Goal: Information Seeking & Learning: Check status

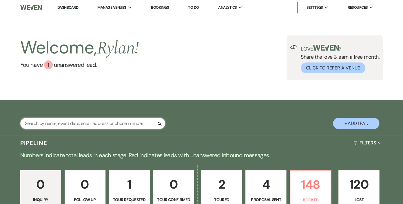
click at [110, 126] on input "text" at bounding box center [92, 122] width 145 height 11
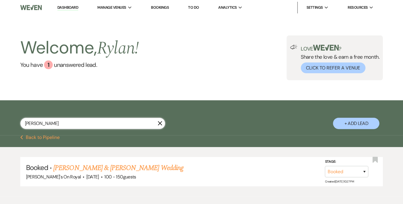
scroll to position [30, 0]
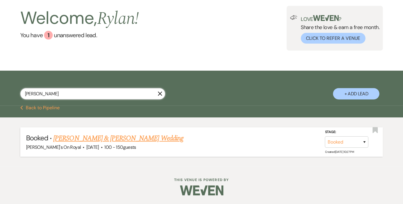
type input "[PERSON_NAME]"
click at [87, 138] on link "[PERSON_NAME] & [PERSON_NAME] Wedding" at bounding box center [118, 138] width 130 height 10
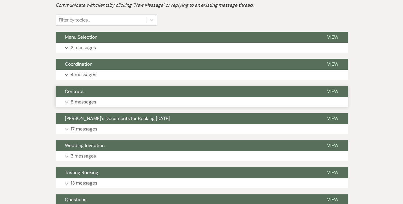
scroll to position [135, 0]
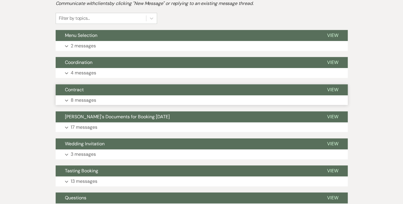
click at [87, 101] on p "8 messages" at bounding box center [84, 100] width 26 height 8
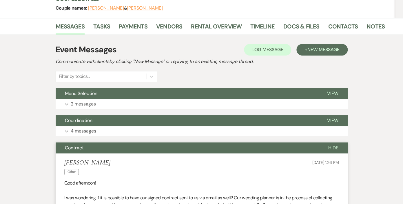
scroll to position [113, 0]
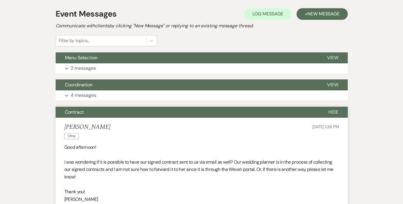
click at [333, 111] on span "Hide" at bounding box center [334, 112] width 10 height 6
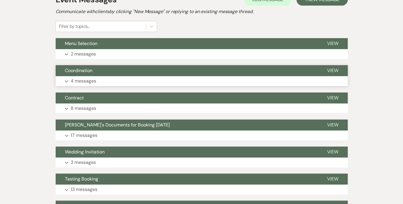
scroll to position [130, 0]
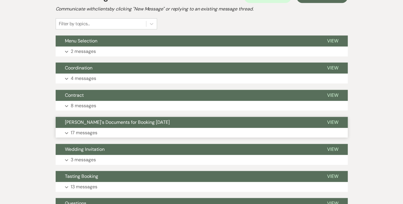
click at [91, 130] on p "17 messages" at bounding box center [84, 133] width 27 height 8
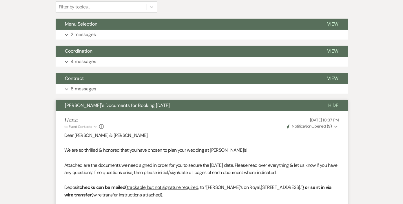
scroll to position [147, 0]
click at [336, 104] on span "Hide" at bounding box center [334, 105] width 10 height 6
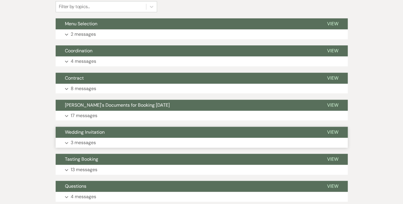
click at [92, 142] on p "3 messages" at bounding box center [83, 143] width 25 height 8
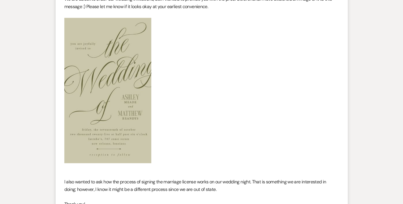
scroll to position [328, 0]
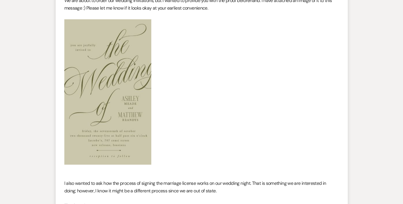
click at [110, 113] on img at bounding box center [107, 91] width 87 height 145
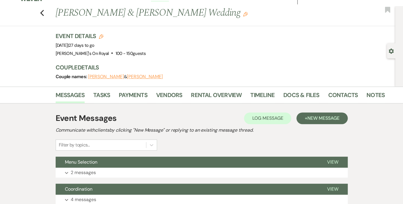
scroll to position [0, 0]
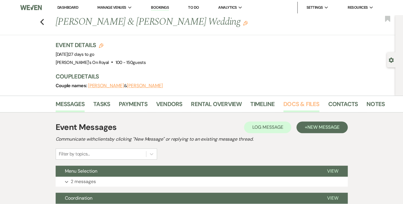
click at [293, 105] on link "Docs & Files" at bounding box center [302, 105] width 36 height 13
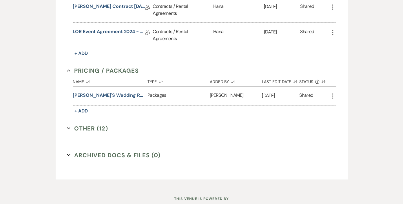
scroll to position [292, 0]
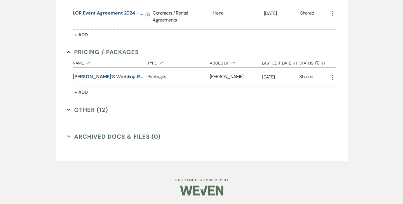
click at [96, 108] on button "Other (12) Expand" at bounding box center [87, 109] width 41 height 9
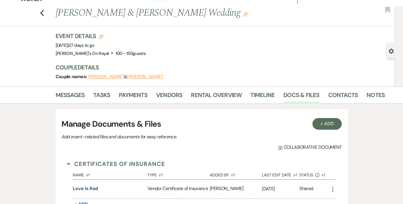
scroll to position [0, 0]
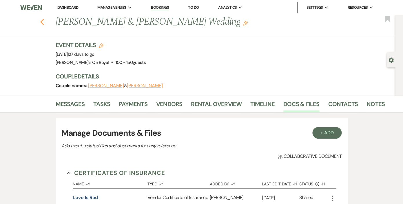
click at [41, 24] on icon "Previous" at bounding box center [42, 22] width 4 height 7
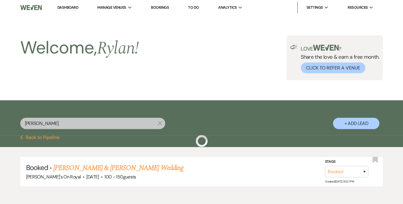
scroll to position [30, 0]
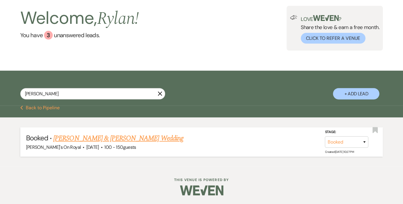
click at [113, 138] on link "[PERSON_NAME] & [PERSON_NAME] Wedding" at bounding box center [118, 138] width 130 height 10
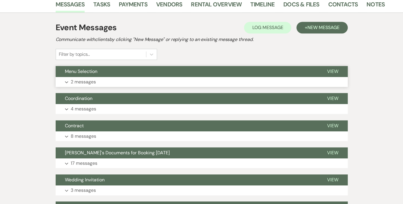
scroll to position [102, 0]
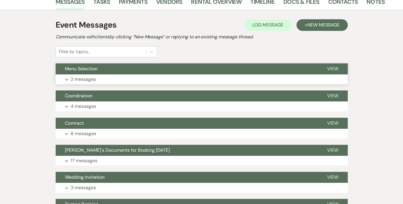
click at [85, 79] on p "2 messages" at bounding box center [83, 79] width 25 height 8
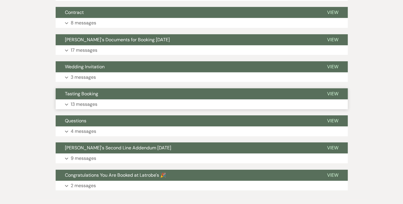
scroll to position [657, 0]
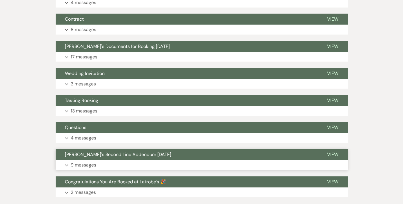
click at [87, 163] on p "9 messages" at bounding box center [84, 165] width 26 height 8
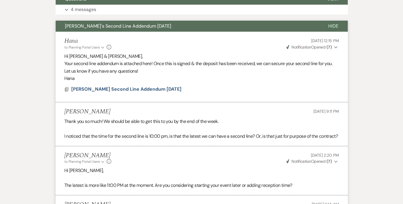
scroll to position [777, 0]
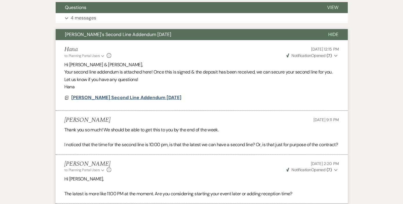
click at [125, 97] on span "[PERSON_NAME] Second Line Addendum [DATE]" at bounding box center [126, 97] width 110 height 6
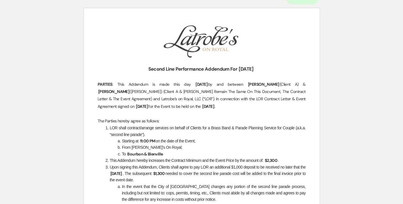
scroll to position [0, 0]
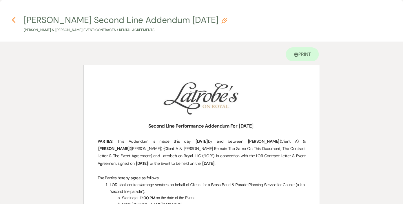
click at [14, 20] on icon "Previous" at bounding box center [14, 20] width 4 height 7
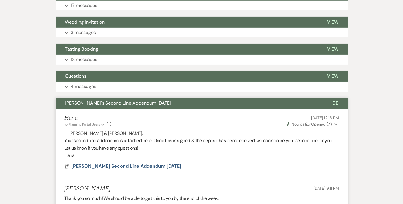
scroll to position [688, 0]
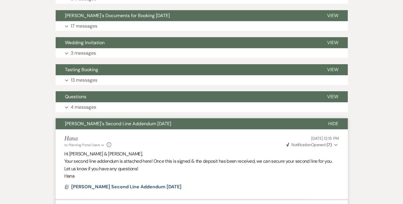
click at [335, 122] on span "Hide" at bounding box center [334, 123] width 10 height 6
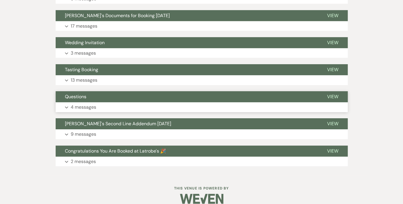
click at [81, 106] on p "4 messages" at bounding box center [84, 107] width 26 height 8
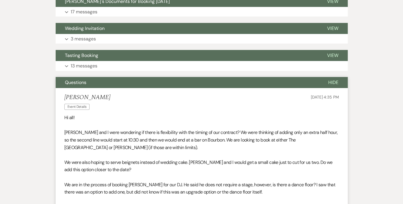
scroll to position [697, 0]
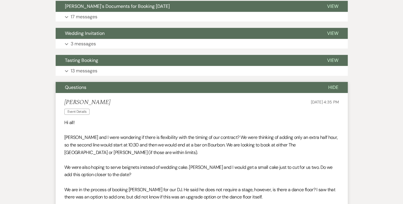
click at [331, 88] on span "Hide" at bounding box center [334, 87] width 10 height 6
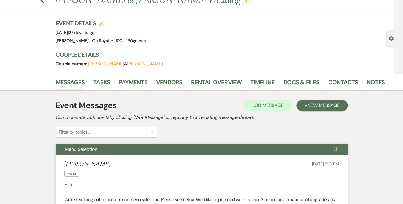
scroll to position [7, 0]
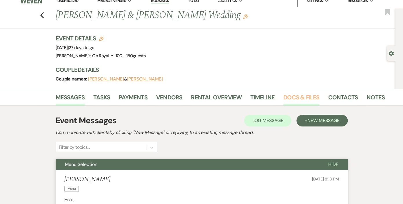
click at [300, 98] on link "Docs & Files" at bounding box center [302, 99] width 36 height 13
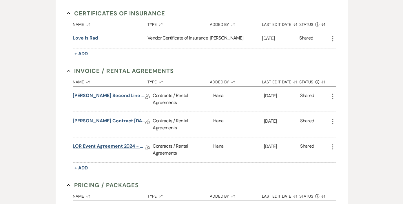
scroll to position [172, 0]
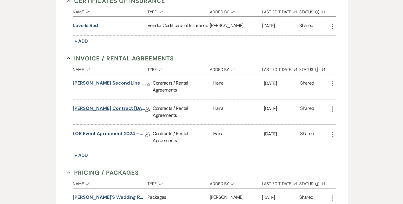
click at [121, 107] on link "[PERSON_NAME] Contract [DATE]" at bounding box center [109, 109] width 72 height 9
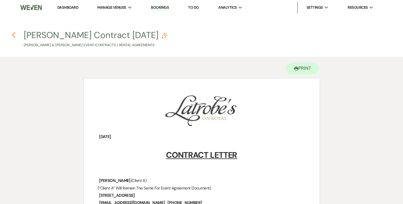
click at [14, 35] on icon "Previous" at bounding box center [14, 35] width 4 height 7
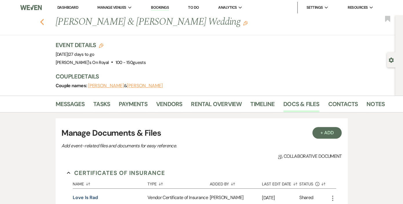
click at [41, 22] on use "button" at bounding box center [42, 22] width 4 height 6
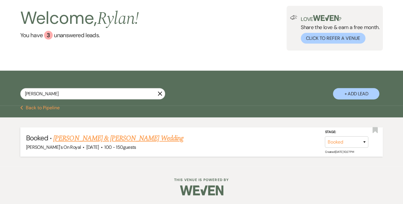
click at [135, 138] on link "[PERSON_NAME] & [PERSON_NAME] Wedding" at bounding box center [118, 138] width 130 height 10
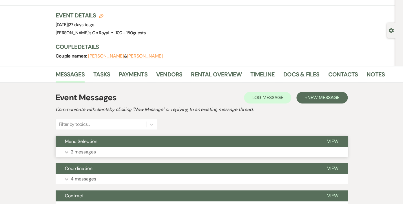
click at [135, 139] on button "Menu Selection" at bounding box center [187, 141] width 262 height 11
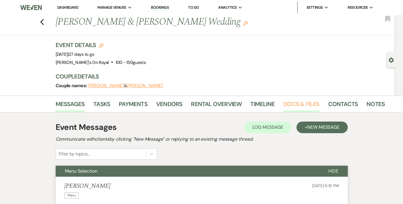
click at [290, 105] on link "Docs & Files" at bounding box center [302, 105] width 36 height 13
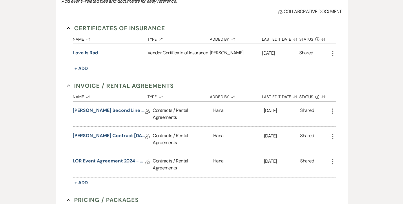
scroll to position [164, 0]
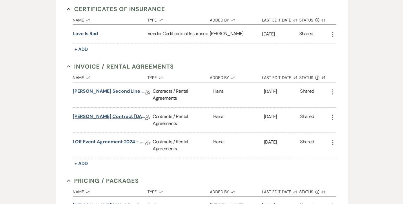
click at [128, 115] on link "[PERSON_NAME] Contract [DATE]" at bounding box center [109, 117] width 72 height 9
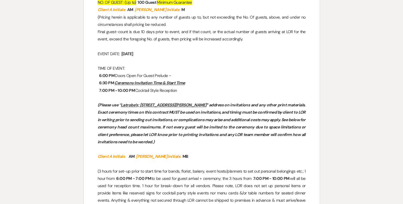
scroll to position [284, 0]
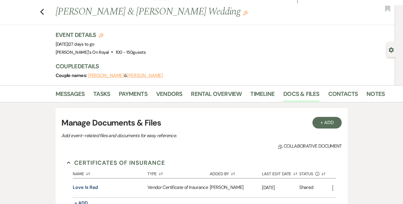
scroll to position [6, 0]
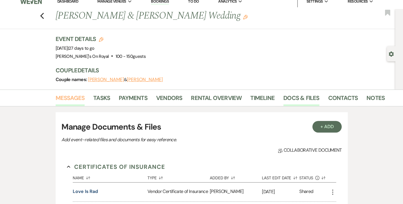
click at [70, 97] on link "Messages" at bounding box center [70, 99] width 29 height 13
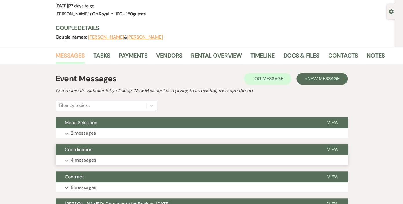
scroll to position [71, 0]
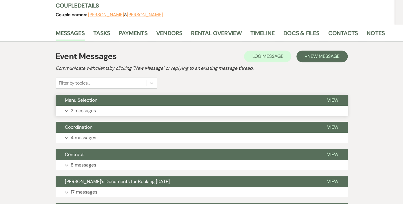
click at [90, 110] on p "2 messages" at bounding box center [83, 111] width 25 height 8
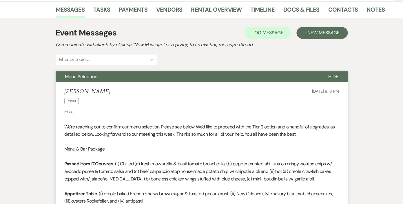
scroll to position [0, 0]
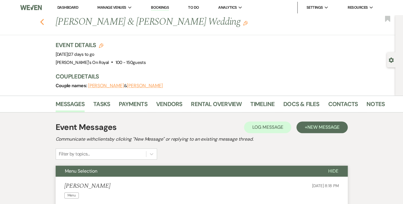
click at [43, 21] on use "button" at bounding box center [42, 22] width 4 height 6
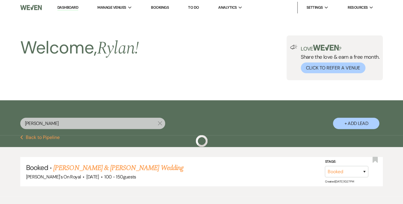
scroll to position [30, 0]
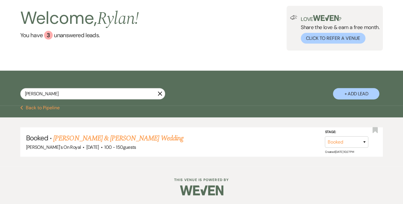
click at [159, 94] on icon "X" at bounding box center [160, 93] width 5 height 5
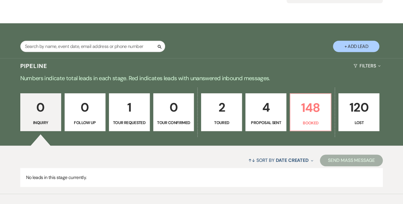
scroll to position [104, 0]
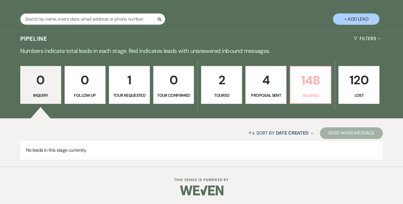
click at [321, 86] on p "148" at bounding box center [310, 79] width 33 height 19
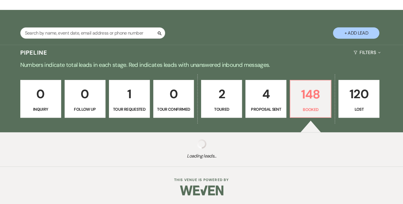
scroll to position [90, 0]
